Goal: Obtain resource: Download file/media

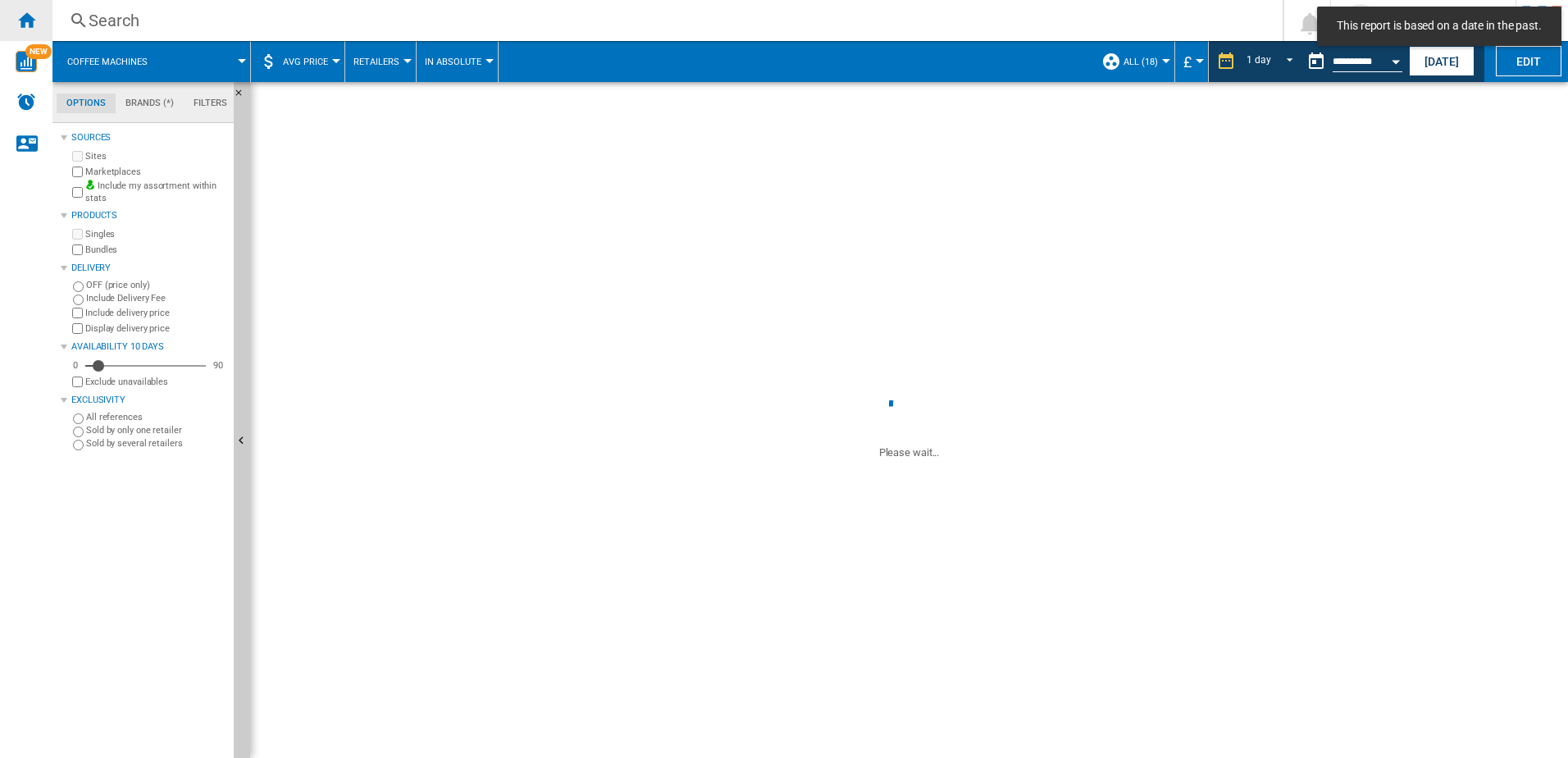
click at [34, 19] on ng-md-icon "Home" at bounding box center [26, 20] width 20 height 20
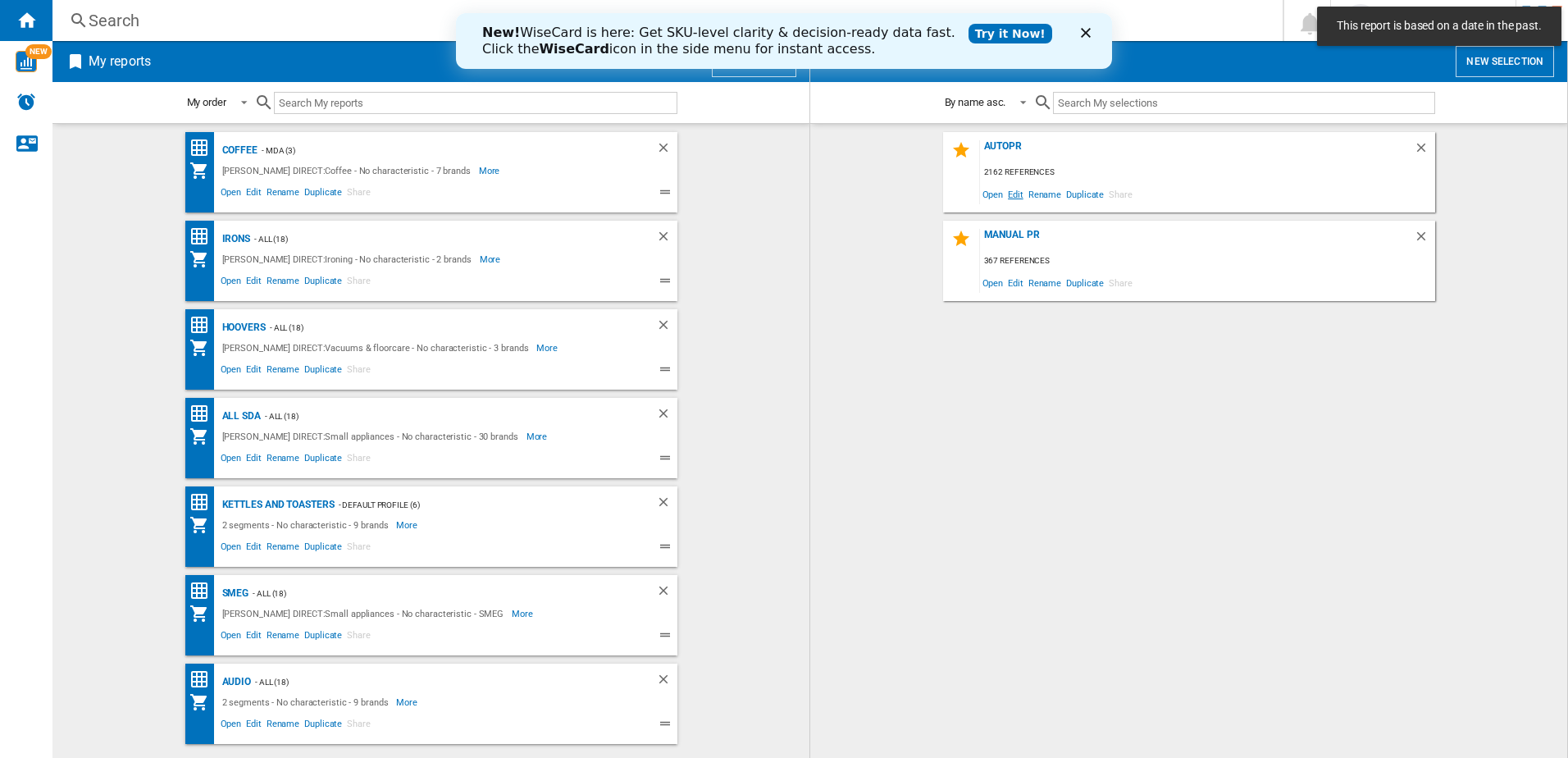
click at [1016, 192] on span "Edit" at bounding box center [1016, 193] width 20 height 22
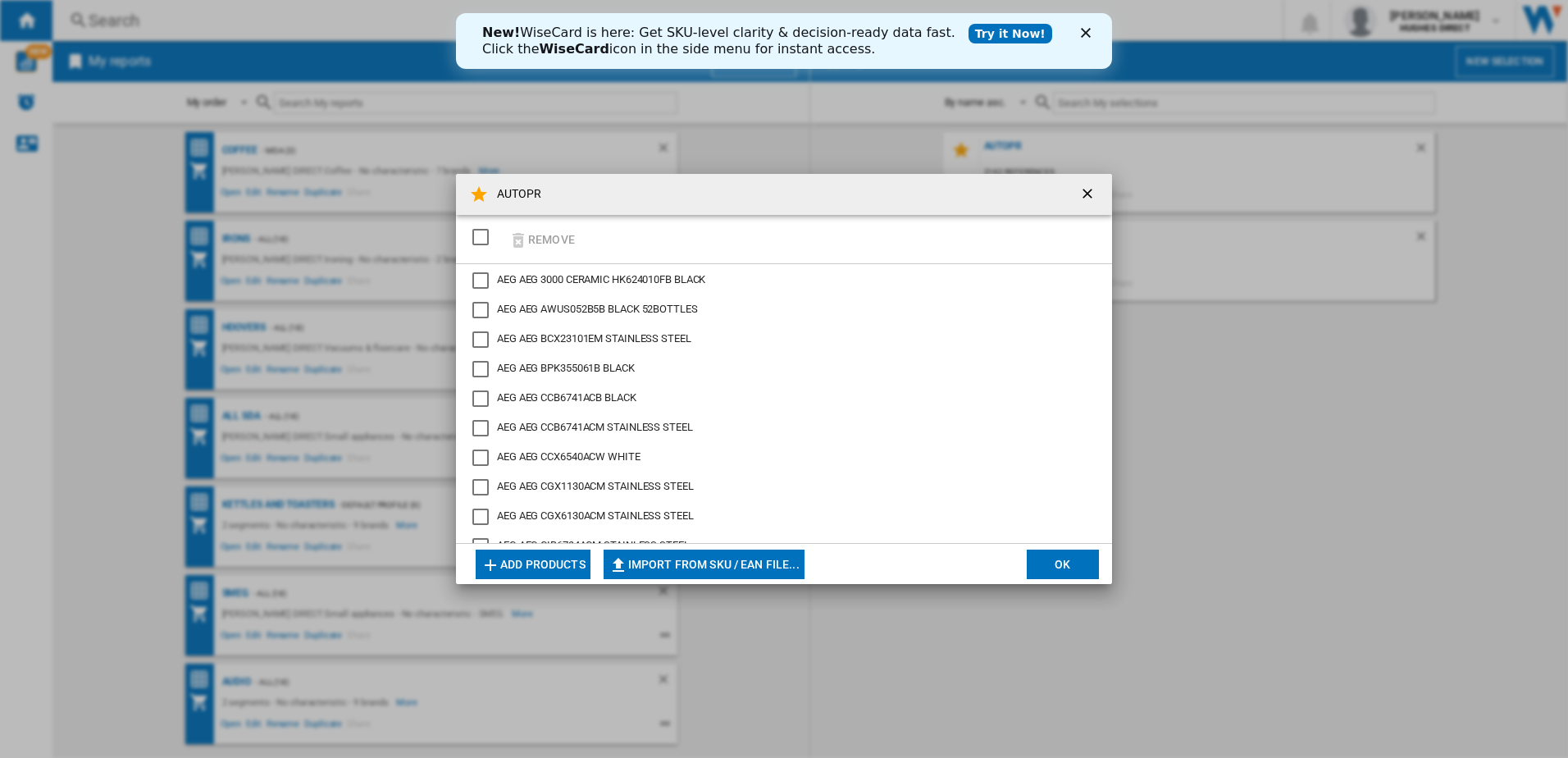
click at [477, 242] on div "SELECTIONS.EDITION_POPUP.SELECT_DESELECT" at bounding box center [480, 237] width 16 height 16
click at [726, 552] on button "Import from SKU / EAN file..." at bounding box center [705, 564] width 201 height 29
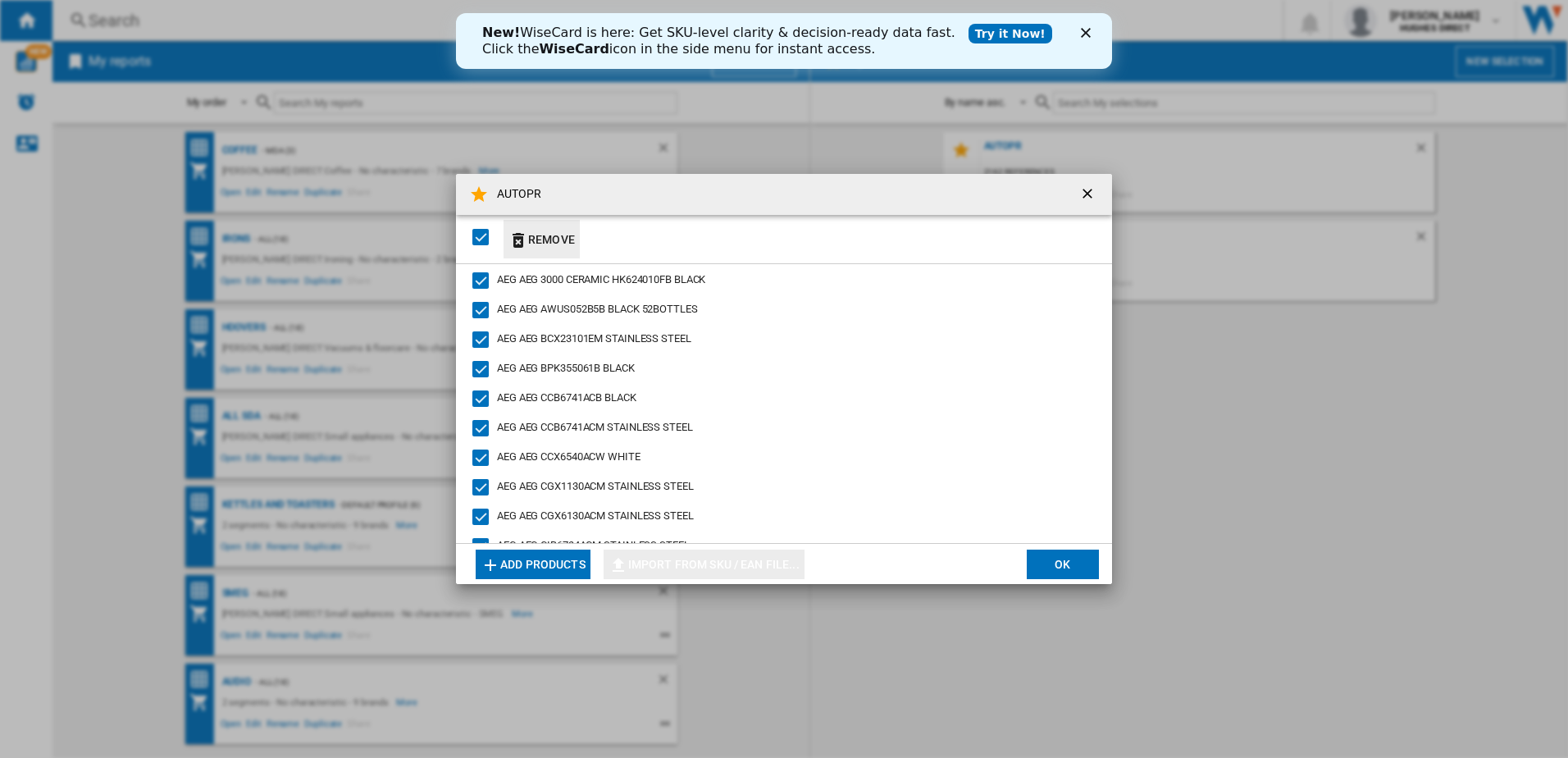
click at [559, 242] on button "Remove" at bounding box center [542, 239] width 77 height 38
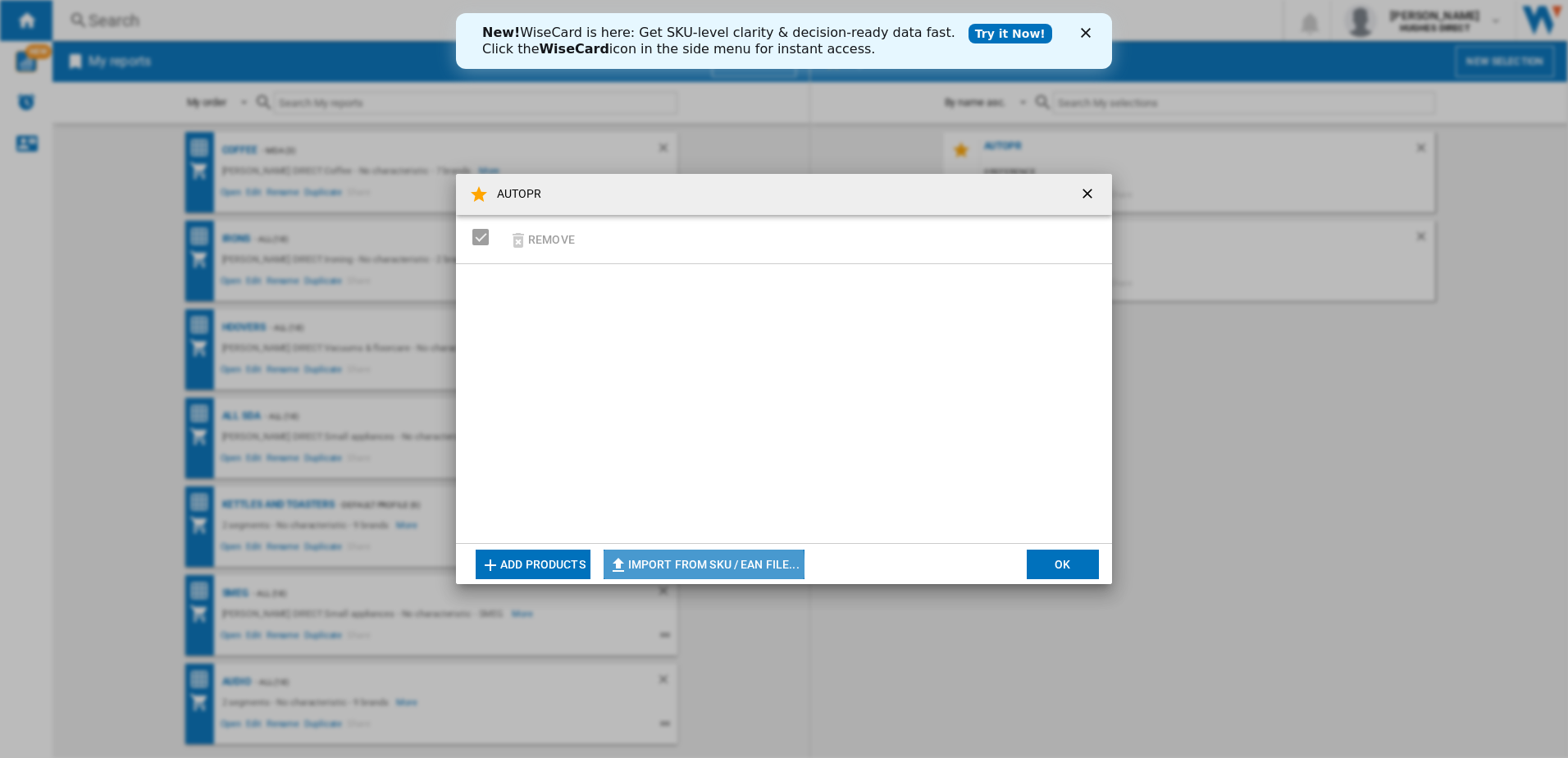
click at [698, 566] on button "Import from SKU / EAN file..." at bounding box center [705, 564] width 201 height 29
type input "**********"
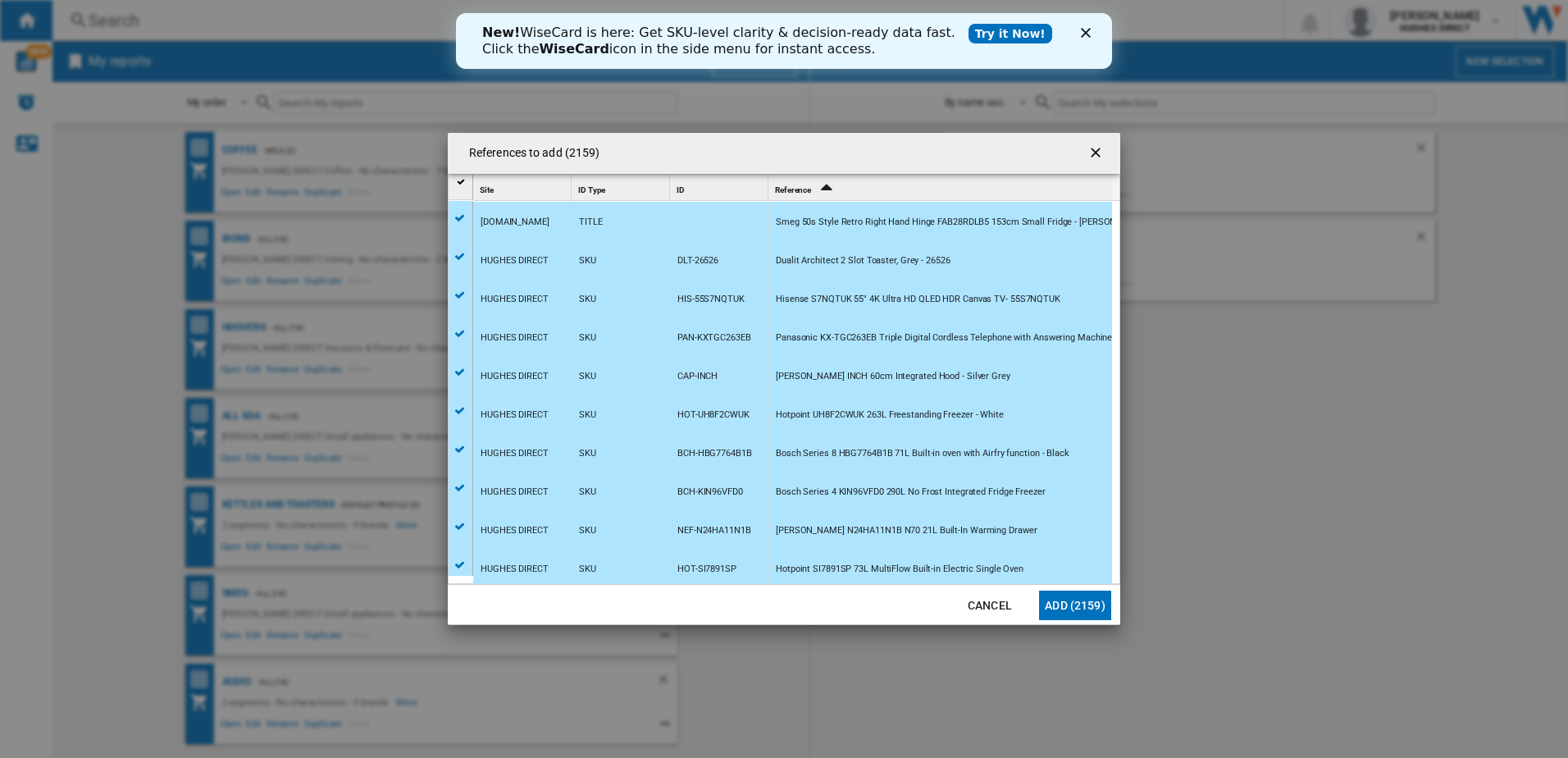
click at [1075, 608] on button "Add (2159)" at bounding box center [1074, 605] width 72 height 29
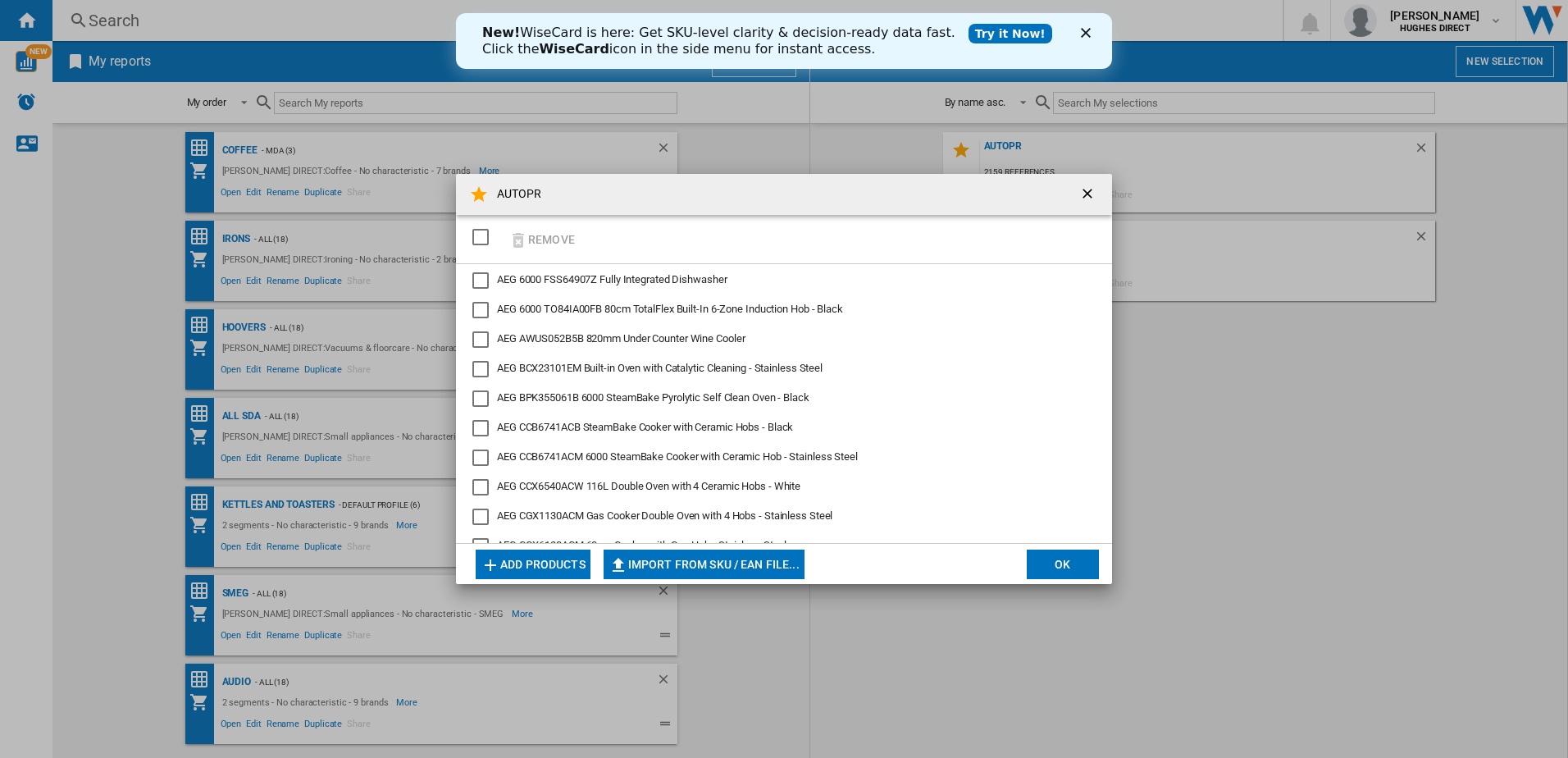
click at [1094, 555] on button "OK" at bounding box center [1063, 564] width 72 height 29
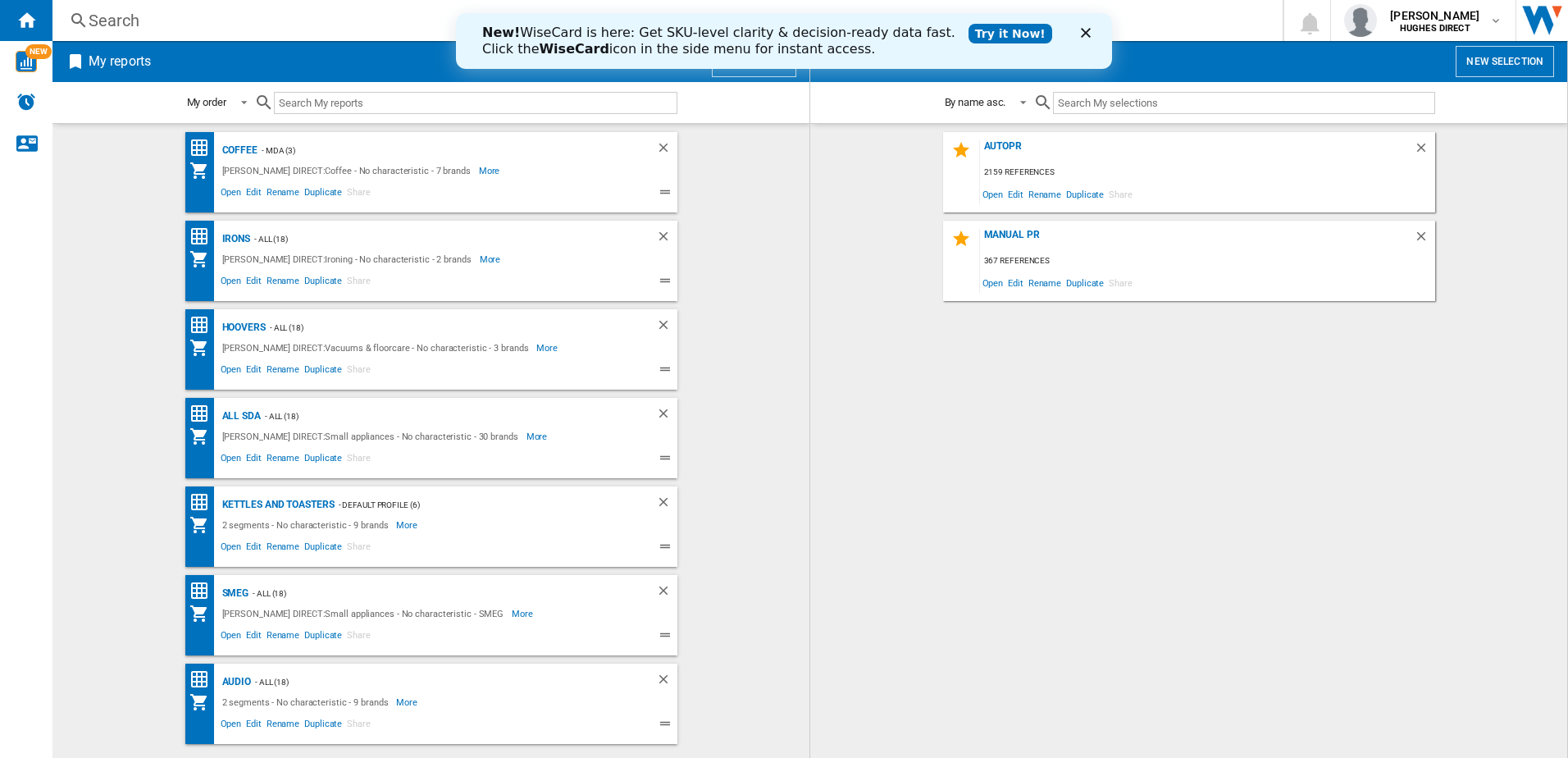
click at [881, 575] on div "AUTOPR 2159 references Open Edit Rename Duplicate Share MANUAL PR 367 reference…" at bounding box center [1188, 440] width 724 height 617
click at [1023, 147] on div "AUTOPR" at bounding box center [1196, 151] width 434 height 22
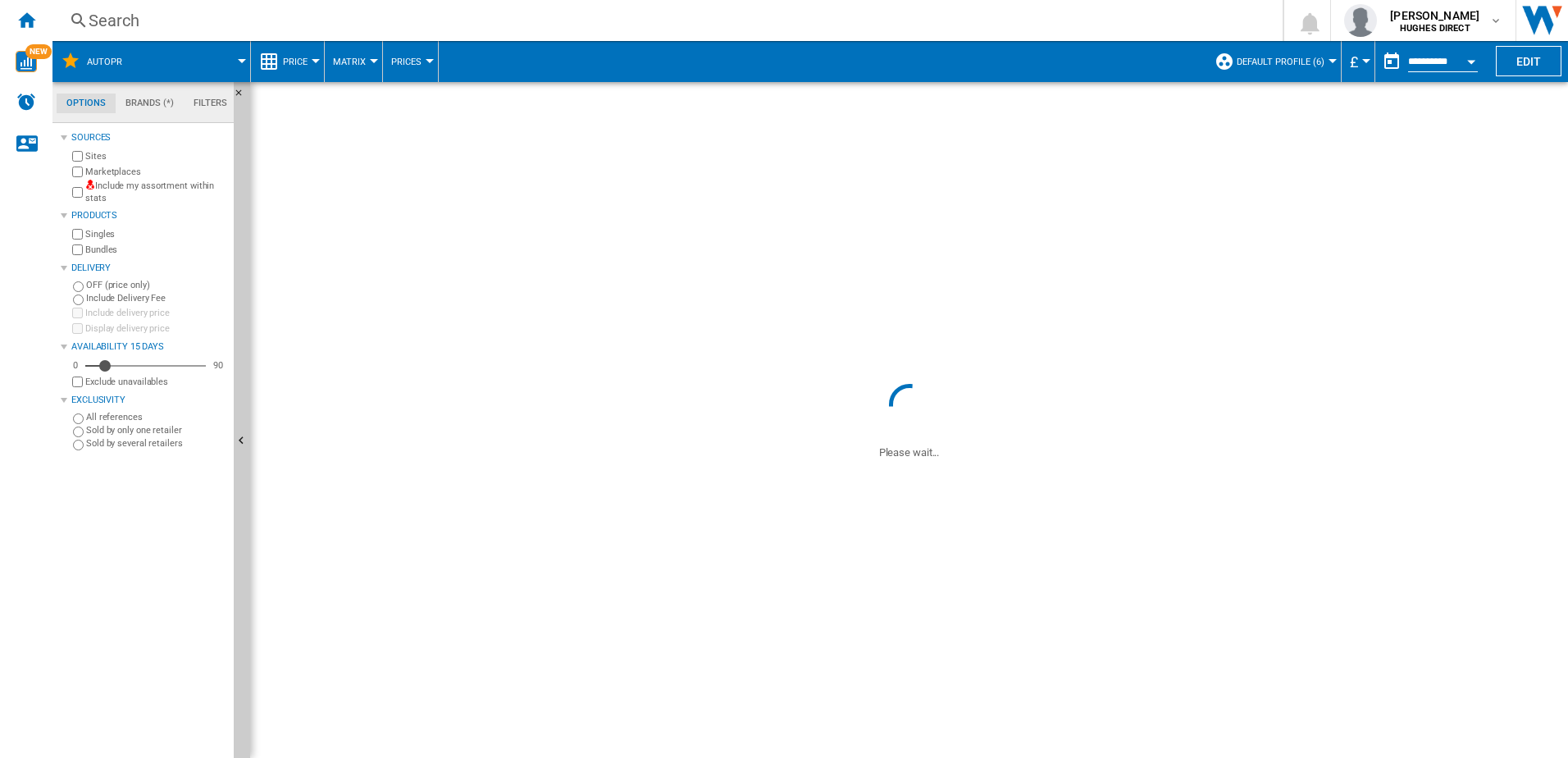
click at [85, 194] on div "Include my assortment within stats" at bounding box center [148, 192] width 159 height 26
click at [86, 253] on label "Bundles" at bounding box center [156, 249] width 142 height 12
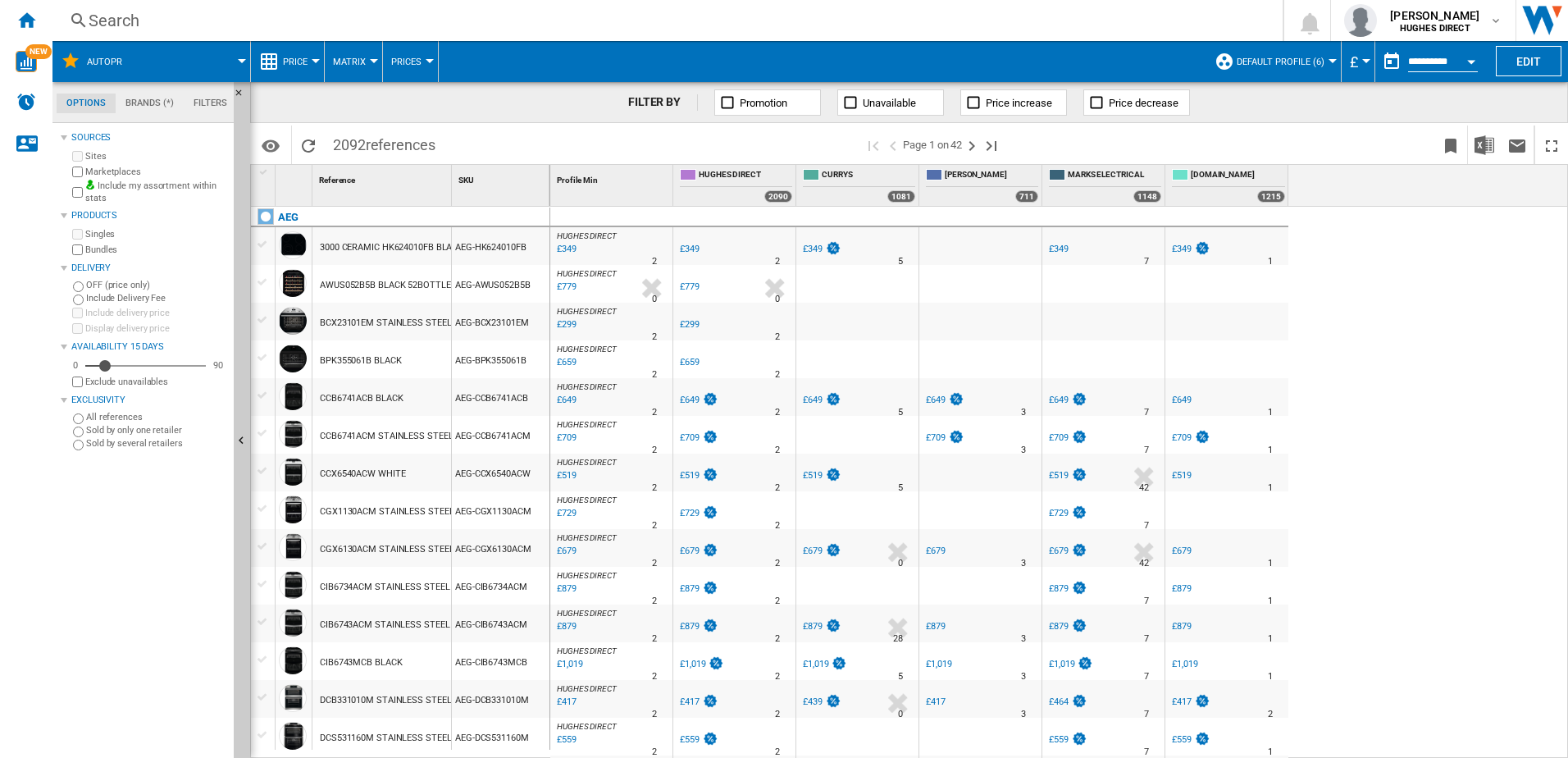
click at [1279, 50] on button "Default profile (6)" at bounding box center [1285, 61] width 96 height 41
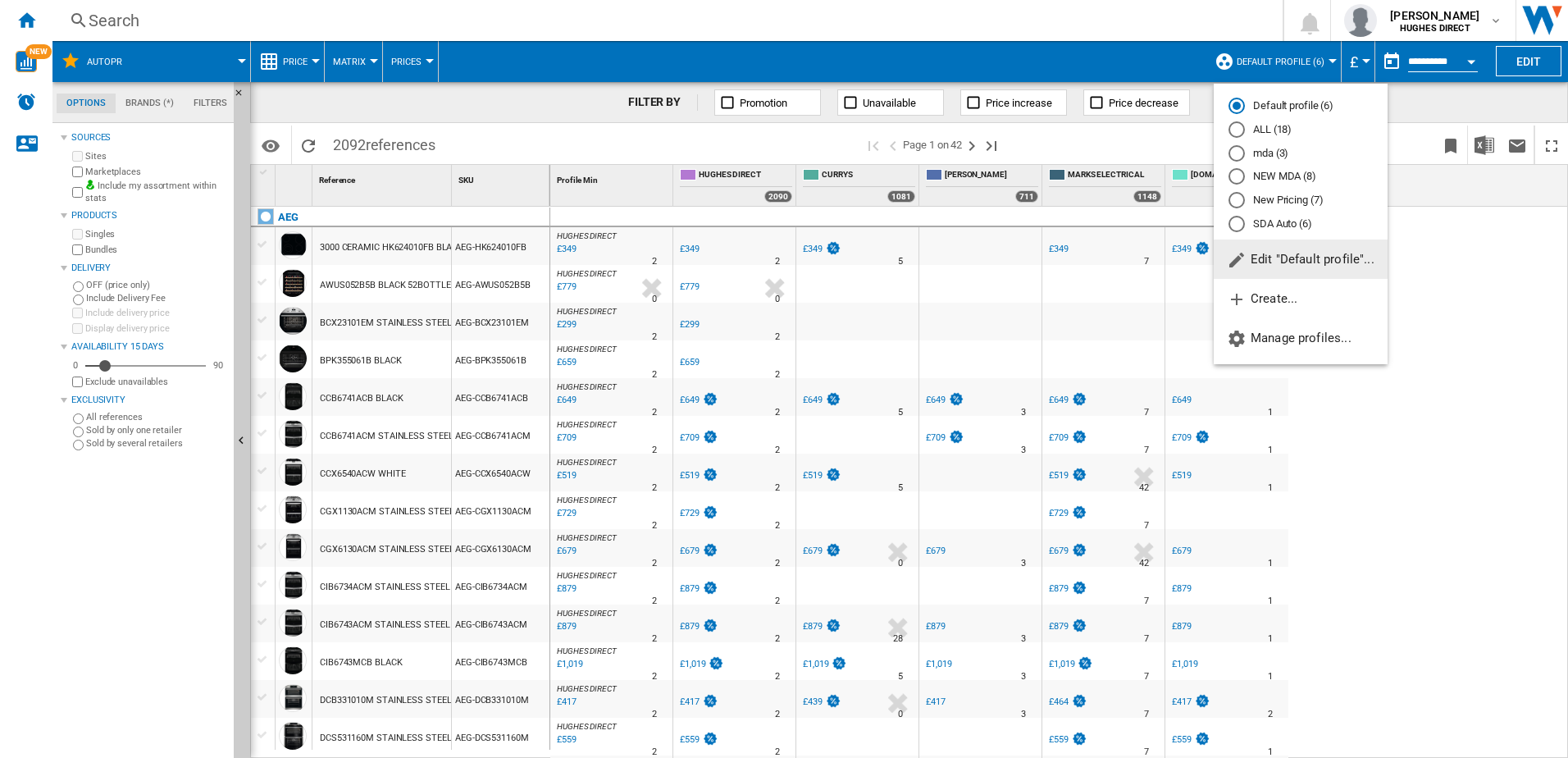
click at [1291, 199] on md-radio-button "New Pricing (7)" at bounding box center [1301, 200] width 144 height 15
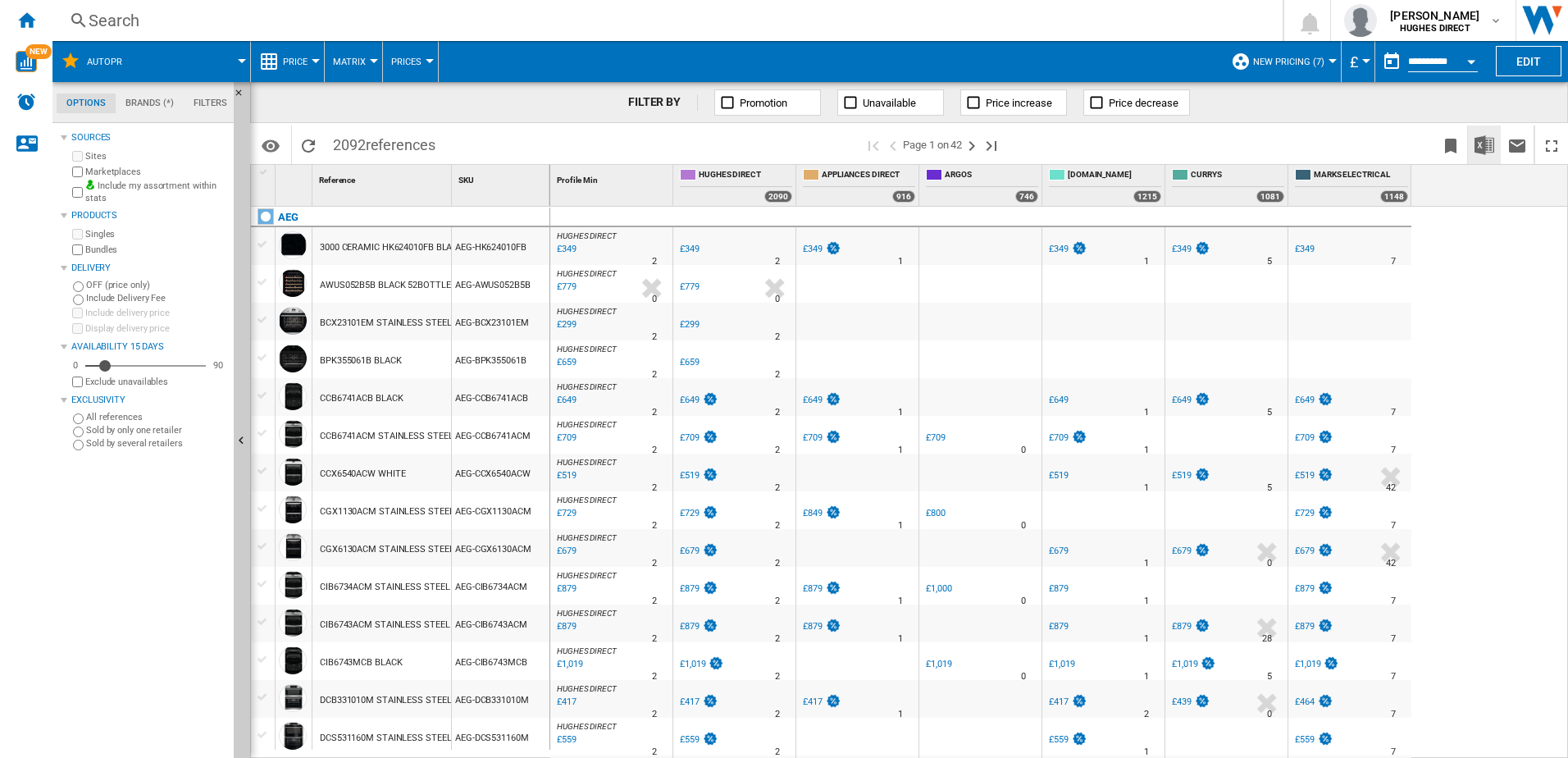
click at [1482, 147] on img "Download in Excel" at bounding box center [1484, 145] width 20 height 20
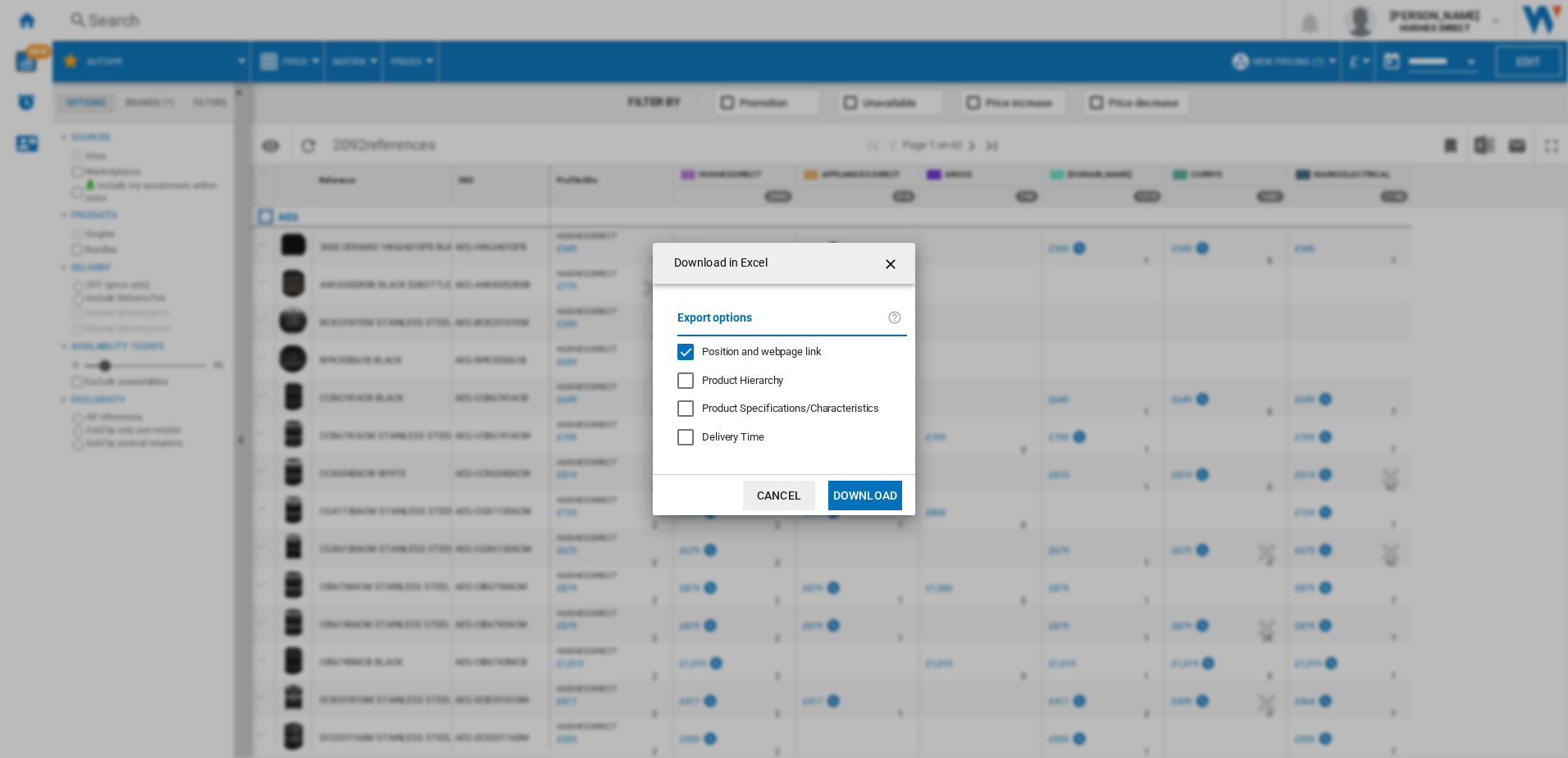
click at [779, 346] on span "Position and webpage link" at bounding box center [762, 352] width 119 height 12
click at [853, 495] on button "Download" at bounding box center [865, 495] width 74 height 29
